Goal: Information Seeking & Learning: Learn about a topic

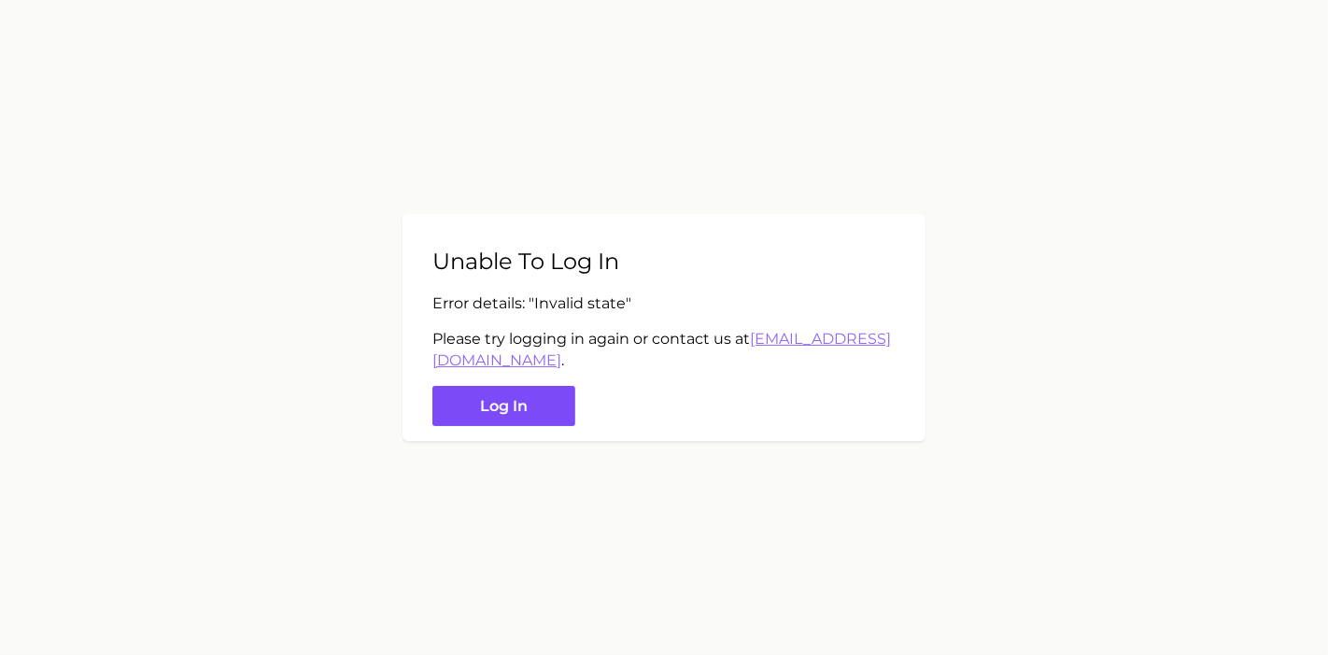
click at [509, 415] on button "Log in" at bounding box center [504, 406] width 143 height 40
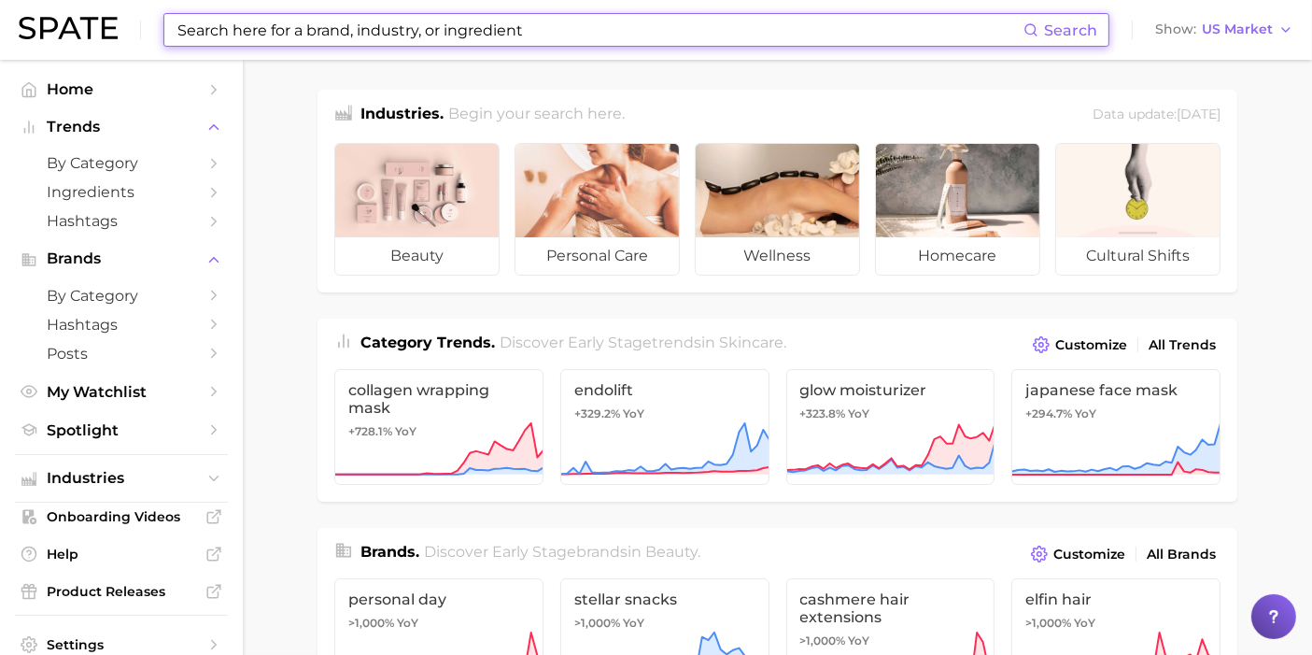
click at [560, 35] on input at bounding box center [600, 30] width 848 height 32
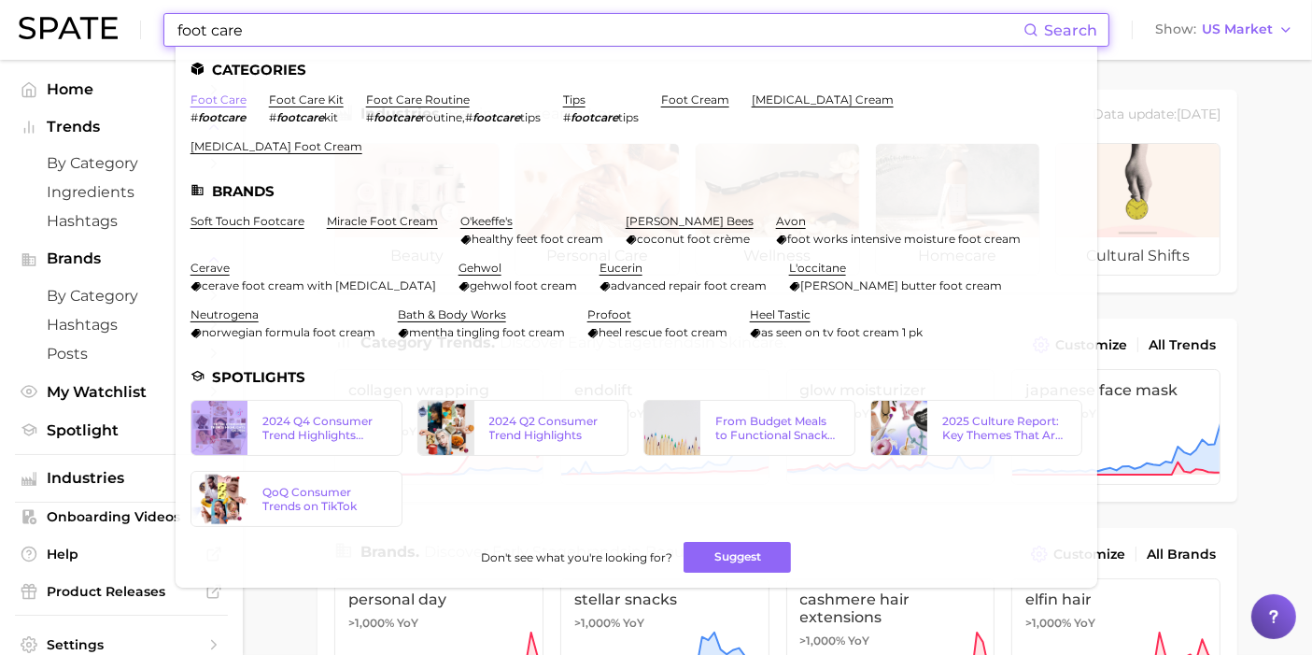
type input "foot care"
click at [198, 99] on link "foot care" at bounding box center [219, 99] width 56 height 14
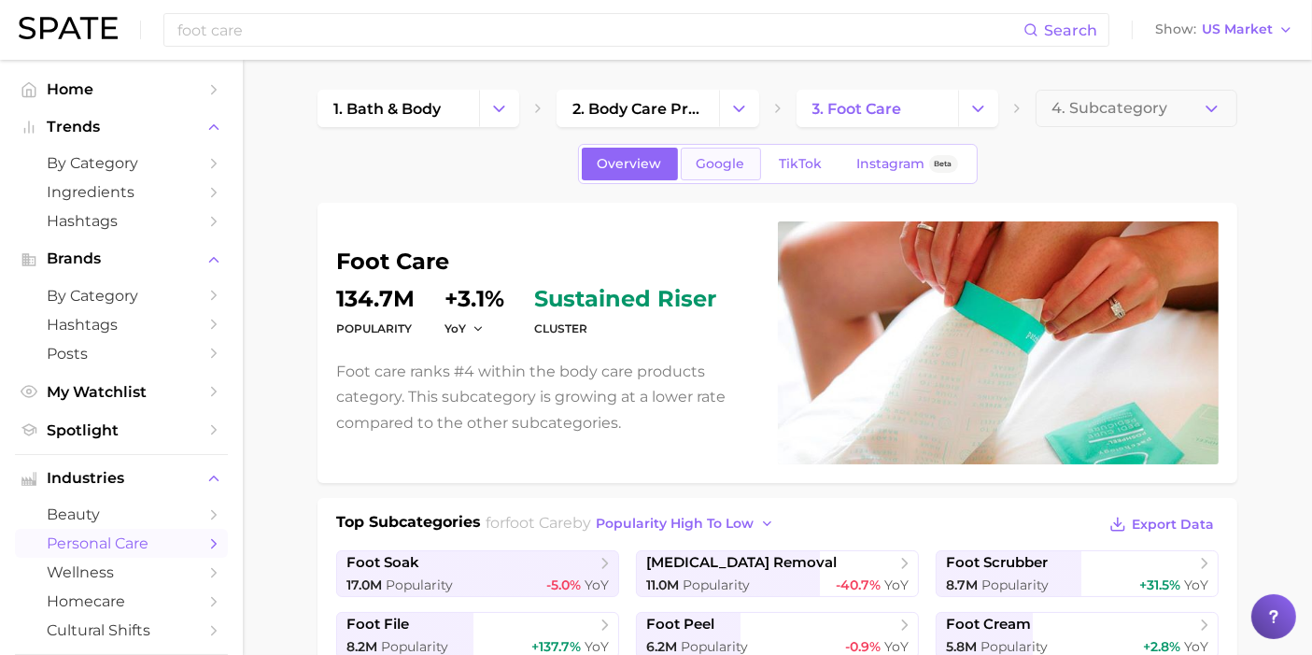
click at [745, 159] on link "Google" at bounding box center [721, 164] width 80 height 33
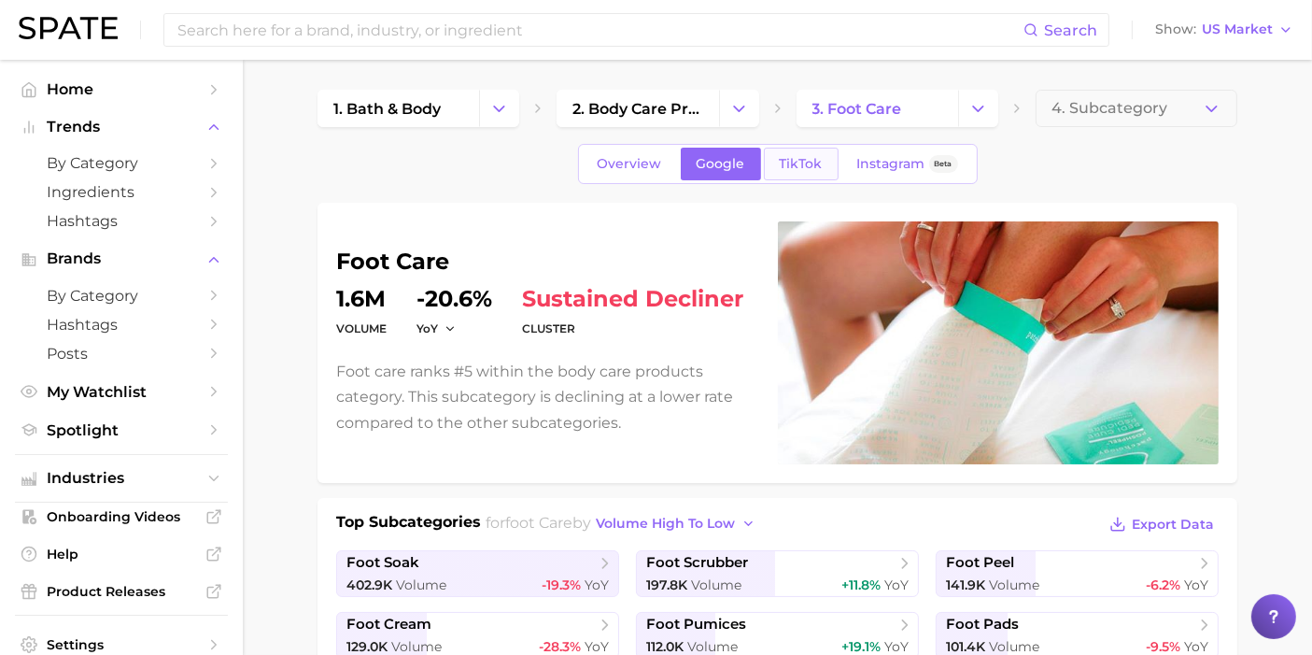
click at [828, 159] on link "TikTok" at bounding box center [801, 164] width 75 height 33
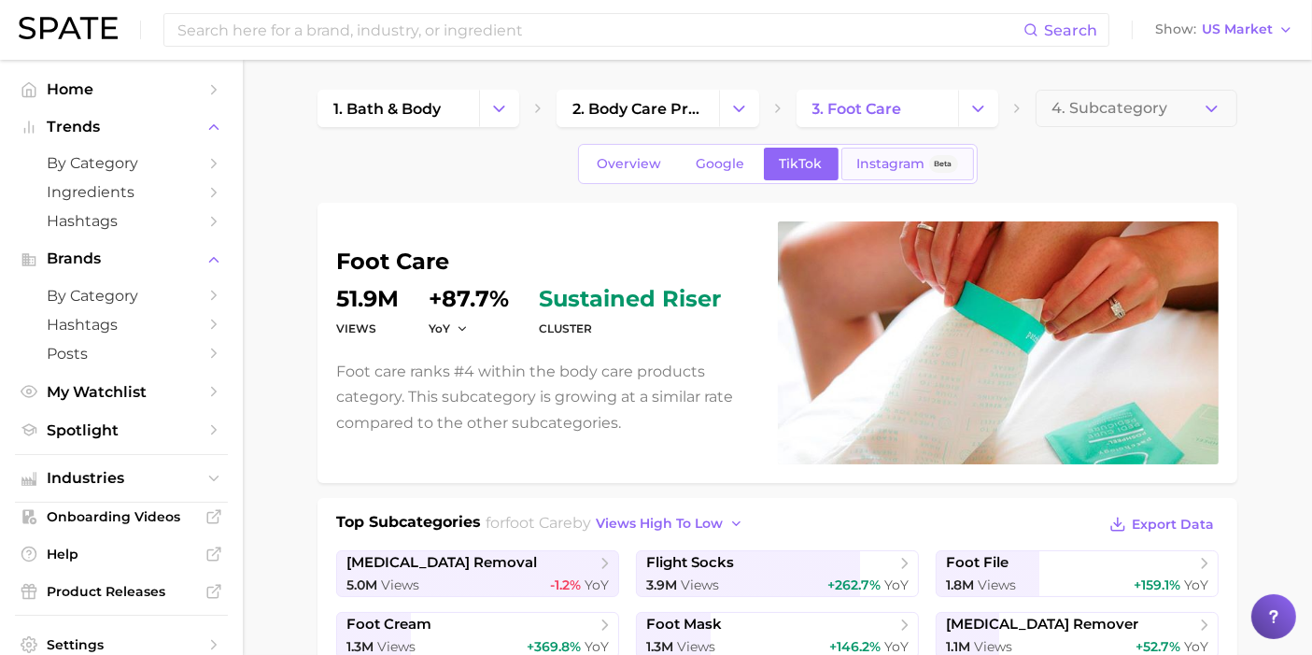
click at [891, 156] on span "Instagram" at bounding box center [892, 164] width 68 height 16
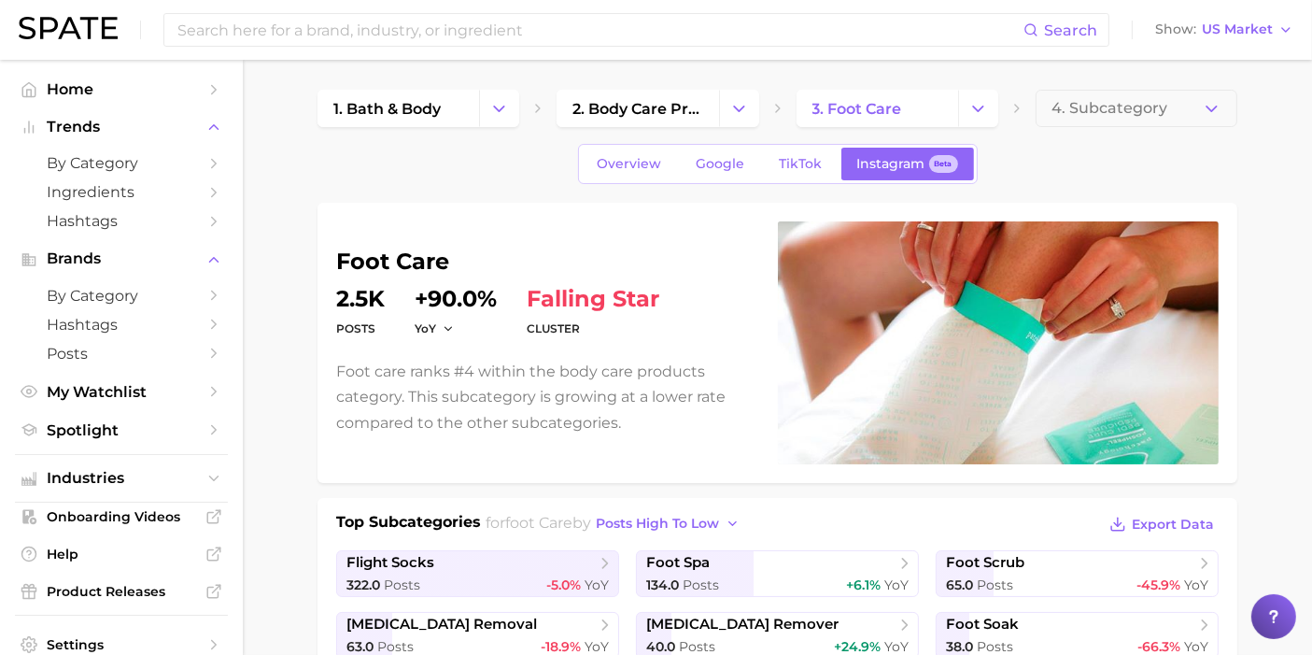
drag, startPoint x: 657, startPoint y: 372, endPoint x: 555, endPoint y: 262, distance: 149.4
click at [656, 372] on p "Foot care ranks #4 within the body care products category. This subcategory is …" at bounding box center [545, 397] width 419 height 77
click at [622, 156] on span "Overview" at bounding box center [630, 164] width 64 height 16
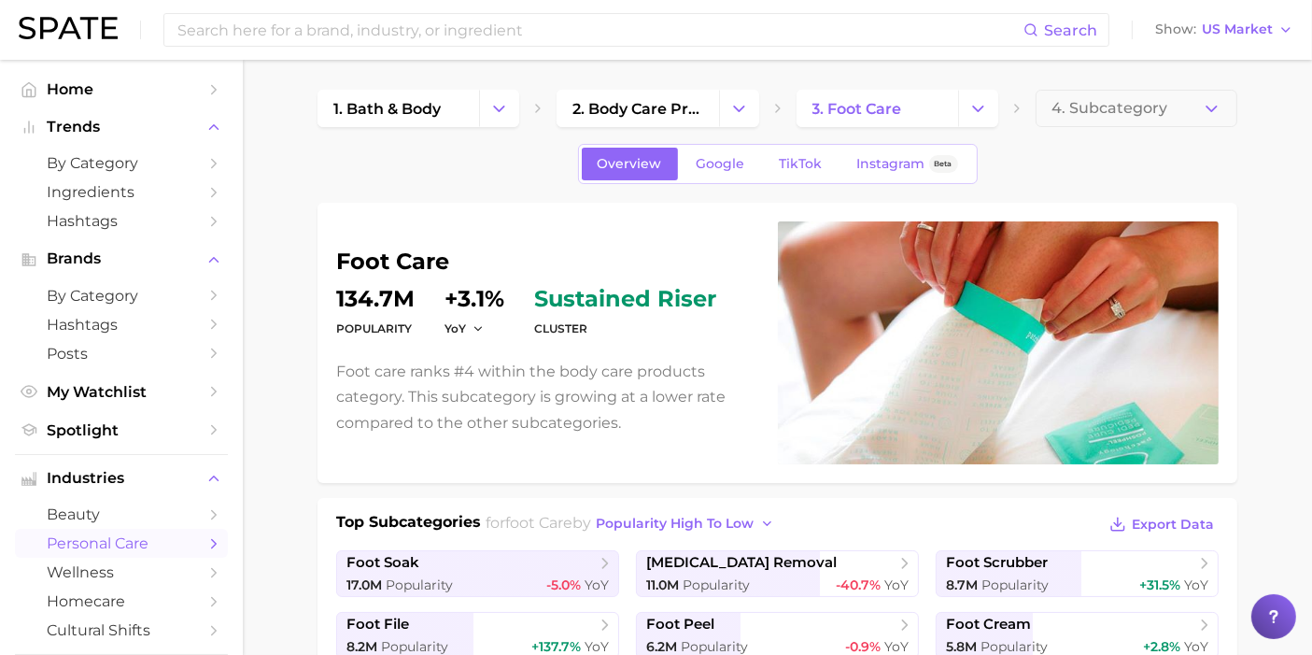
click at [374, 303] on dd "134.7m" at bounding box center [375, 299] width 78 height 22
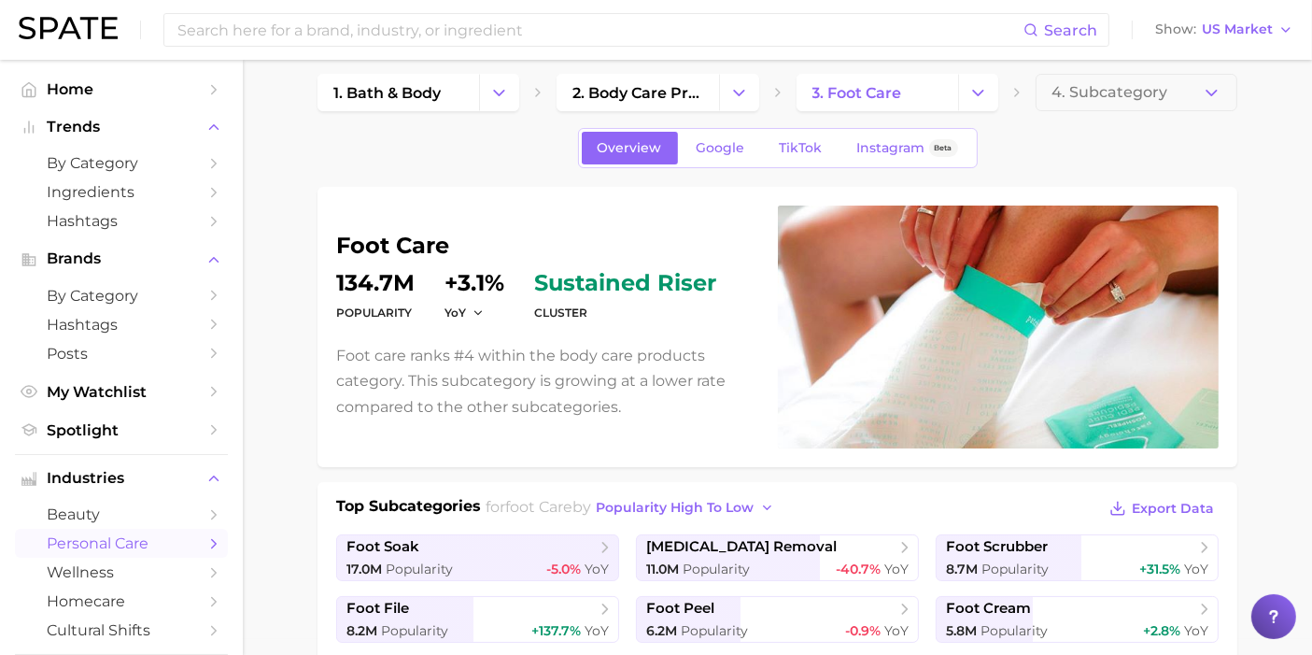
scroll to position [120, 0]
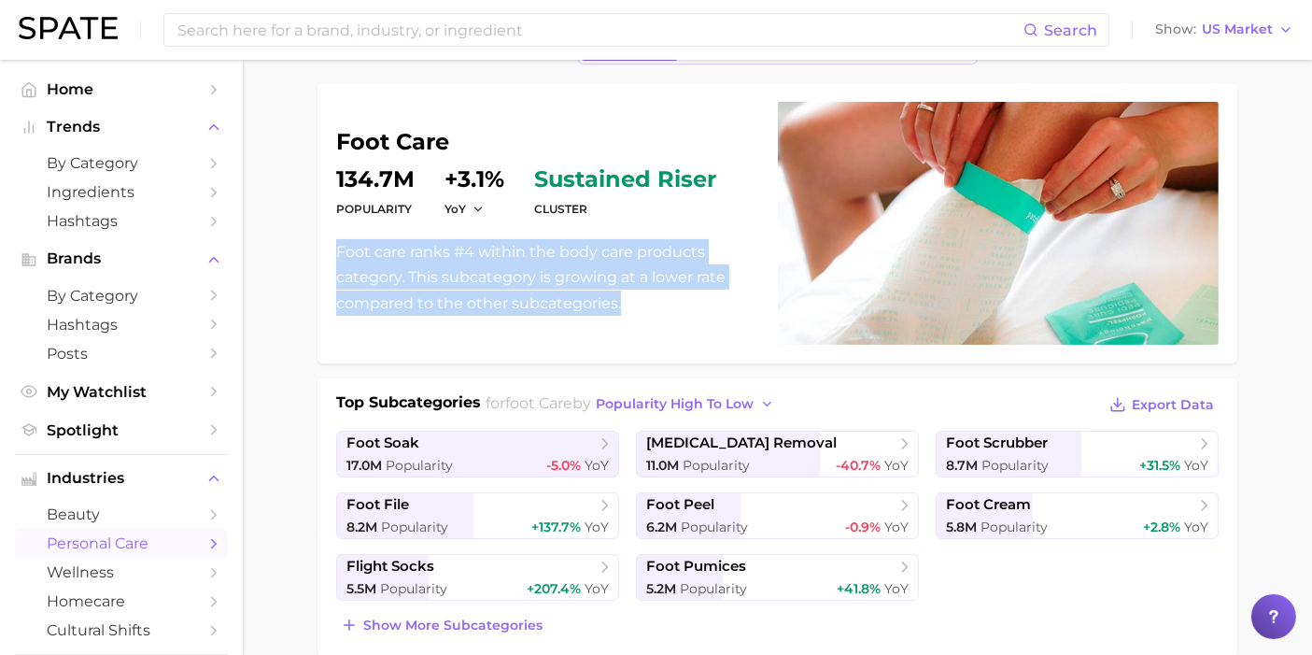
drag, startPoint x: 338, startPoint y: 249, endPoint x: 618, endPoint y: 307, distance: 286.2
click at [618, 307] on p "Foot care ranks #4 within the body care products category. This subcategory is …" at bounding box center [545, 277] width 419 height 77
click at [608, 312] on p "Foot care ranks #4 within the body care products category. This subcategory is …" at bounding box center [545, 277] width 419 height 77
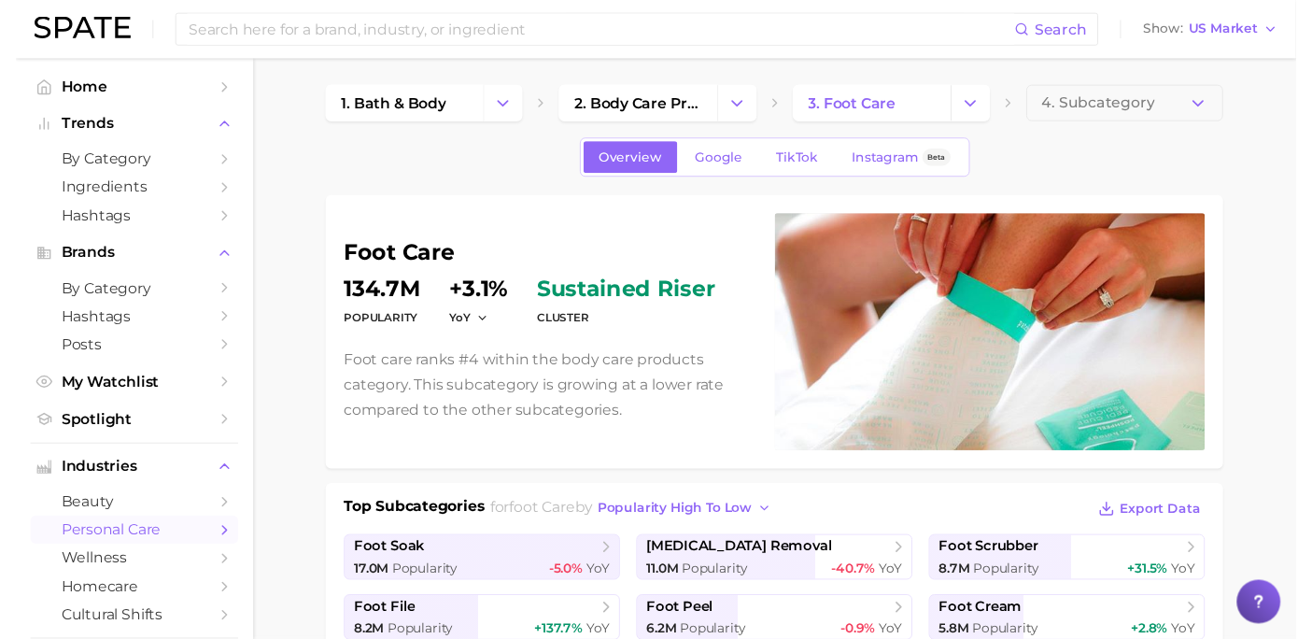
scroll to position [0, 0]
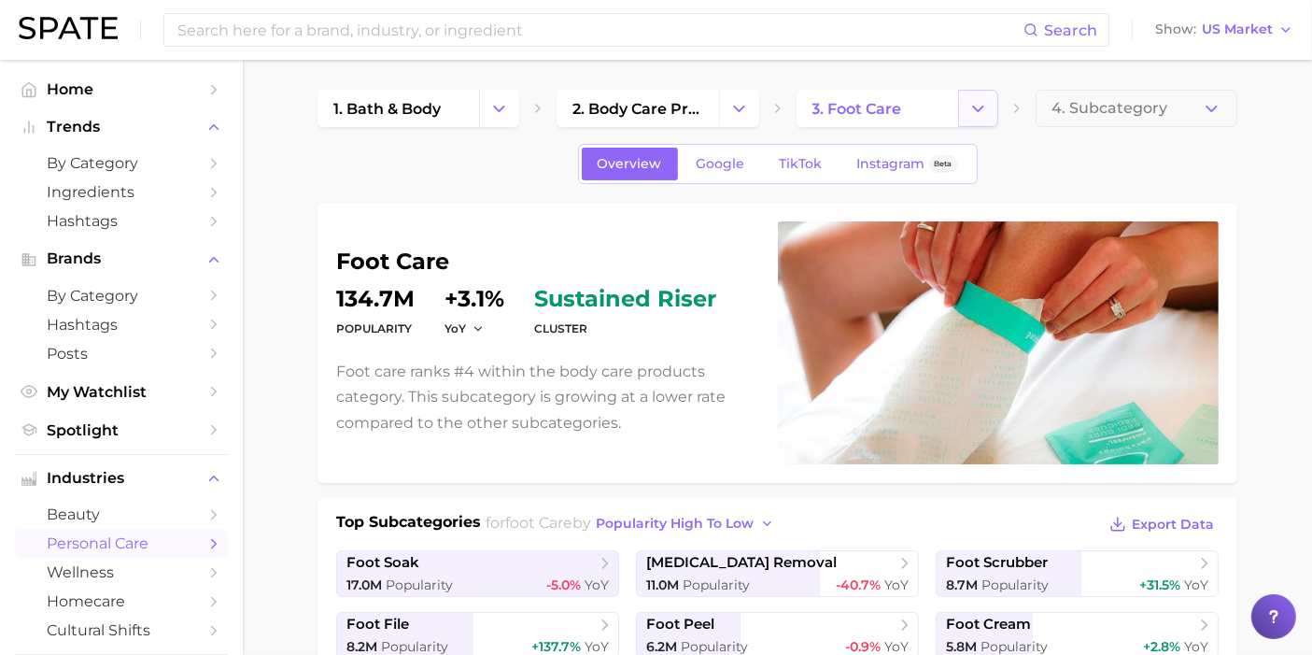
click at [978, 112] on icon "Change Category" at bounding box center [979, 109] width 20 height 20
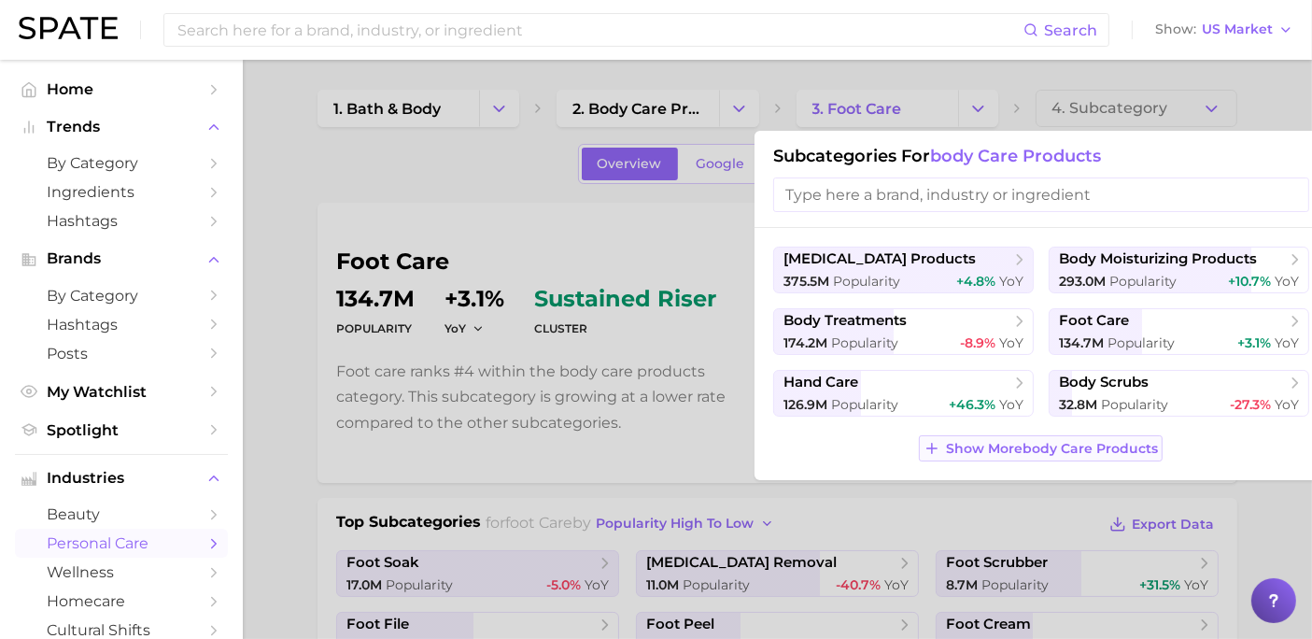
click at [1055, 451] on span "Show More body care products" at bounding box center [1052, 449] width 212 height 16
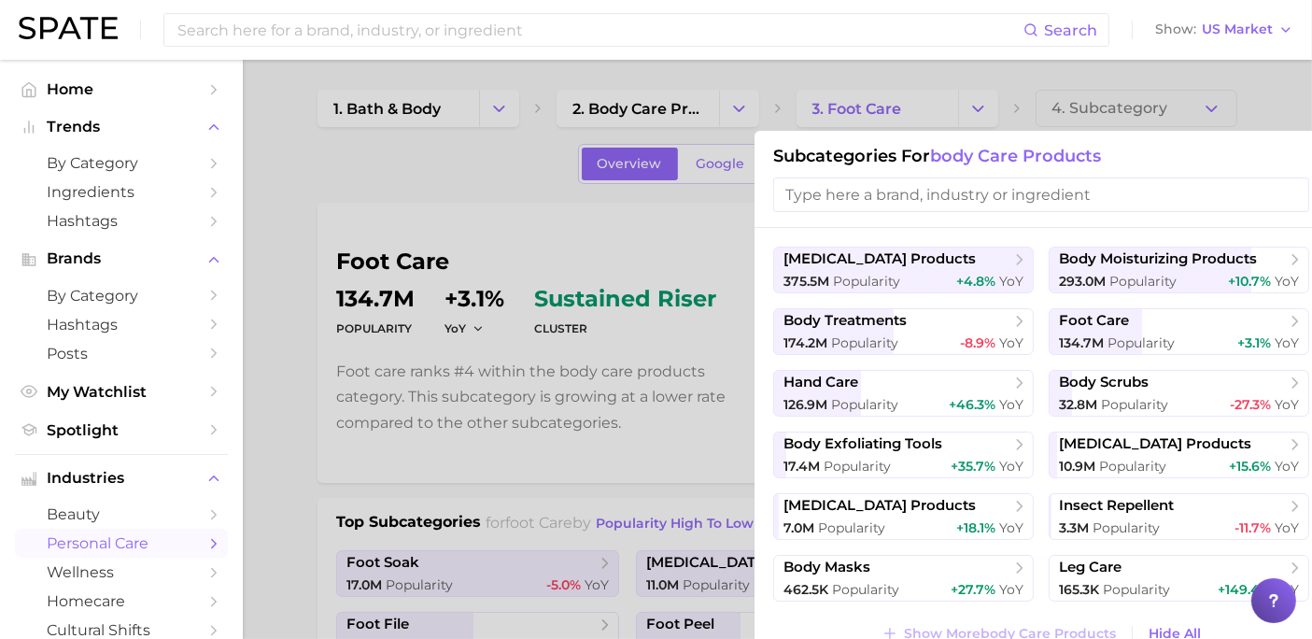
click at [393, 348] on div at bounding box center [656, 319] width 1312 height 639
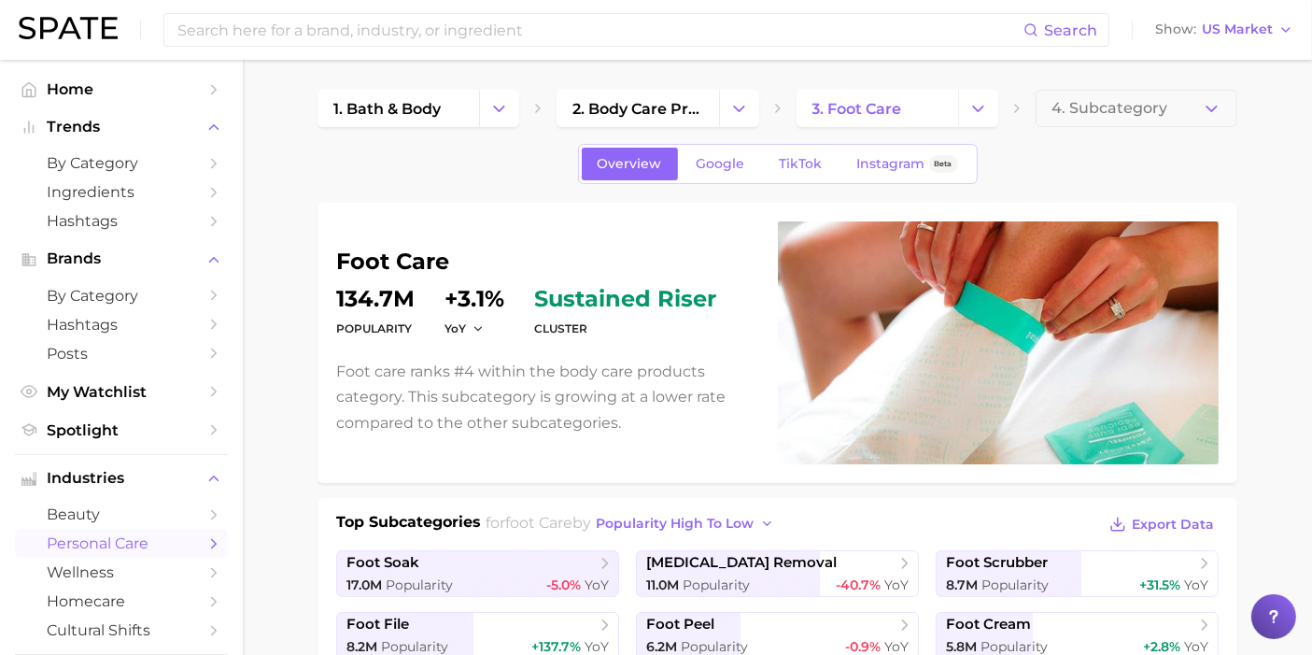
click at [353, 321] on dt "Popularity" at bounding box center [375, 329] width 78 height 22
drag, startPoint x: 336, startPoint y: 313, endPoint x: 413, endPoint y: 339, distance: 80.9
click at [413, 339] on div "foot care Popularity 134.7m YoY +3.1% cluster sustained riser Foot care ranks #…" at bounding box center [778, 343] width 920 height 280
drag, startPoint x: 437, startPoint y: 360, endPoint x: 448, endPoint y: 360, distance: 11.2
click at [440, 362] on p "Foot care ranks #4 within the body care products category. This subcategory is …" at bounding box center [545, 397] width 419 height 77
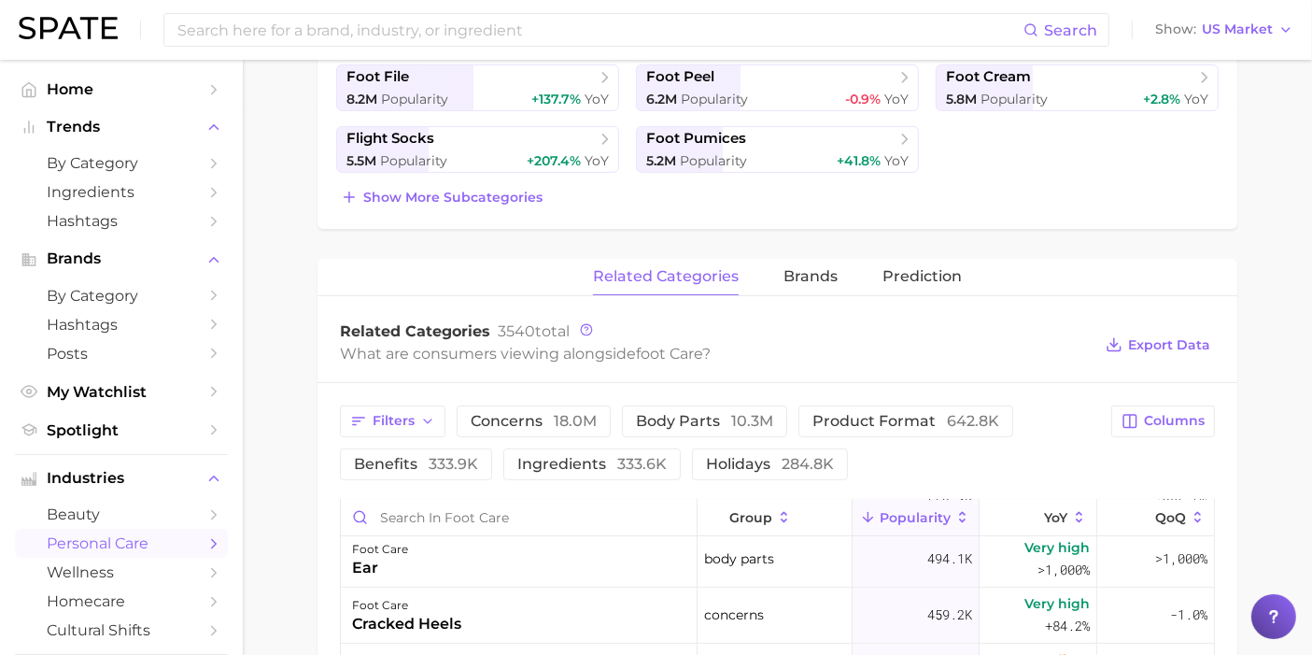
scroll to position [622, 0]
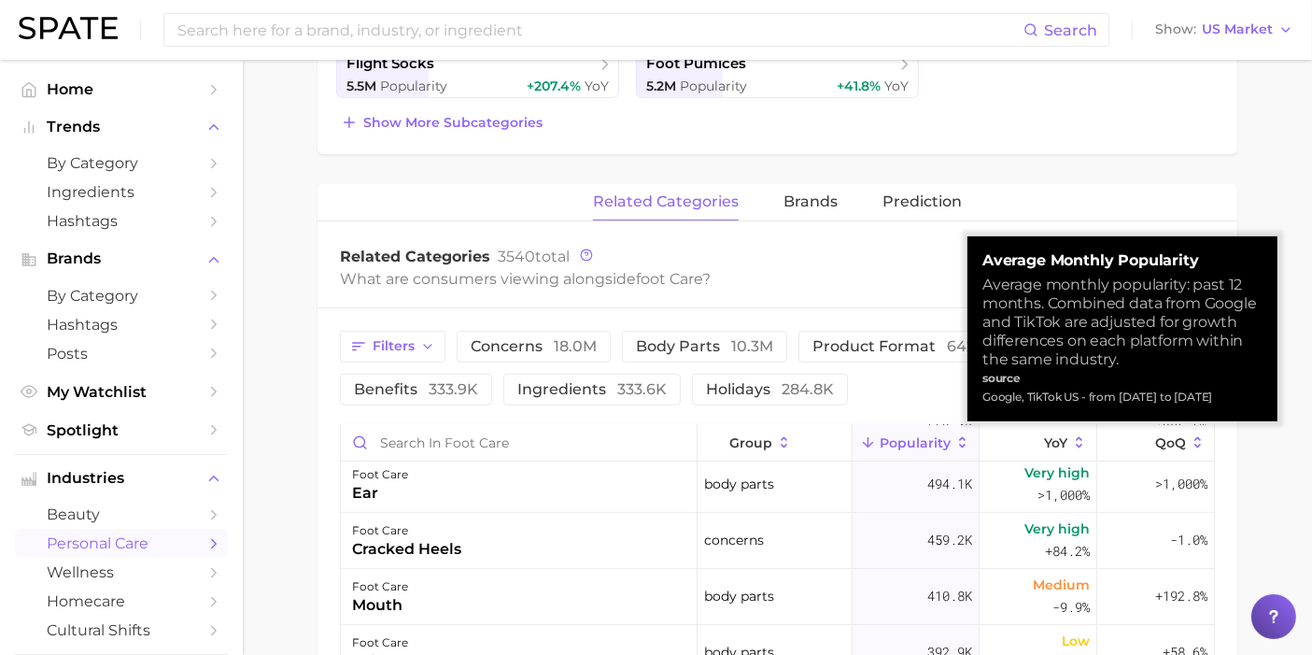
click at [1179, 185] on div "related categories brands Prediction" at bounding box center [778, 202] width 920 height 37
